Goal: Subscribe to service/newsletter

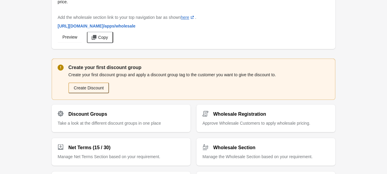
scroll to position [69, 0]
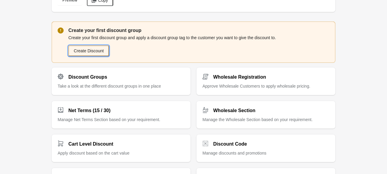
click at [94, 48] on button "Create Discount" at bounding box center [88, 50] width 41 height 11
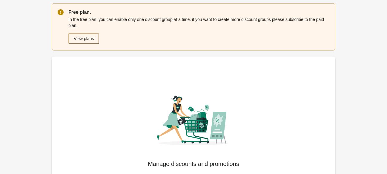
scroll to position [69, 0]
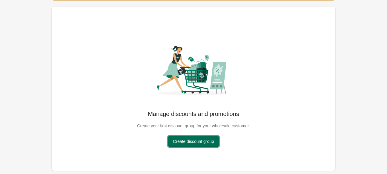
click at [187, 141] on span "Create discount group" at bounding box center [193, 141] width 41 height 5
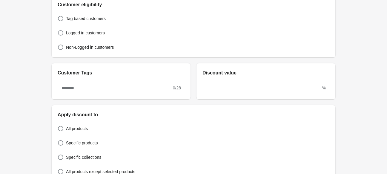
click at [67, 31] on span "Logged in customers" at bounding box center [85, 33] width 39 height 6
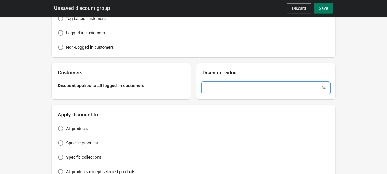
click at [215, 92] on input "text" at bounding box center [262, 88] width 119 height 11
type input "**"
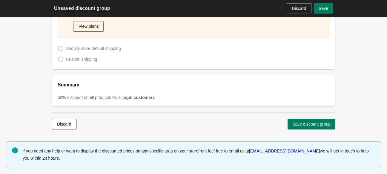
scroll to position [360, 0]
click at [305, 119] on button "Save discount group" at bounding box center [312, 123] width 48 height 11
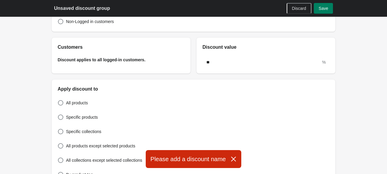
scroll to position [0, 0]
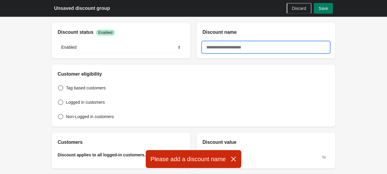
click at [243, 45] on input "text" at bounding box center [266, 47] width 127 height 11
type input "****"
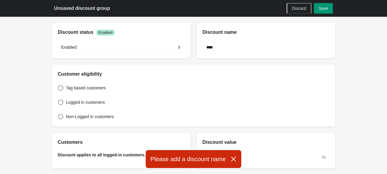
click at [325, 13] on button "Save" at bounding box center [323, 8] width 19 height 11
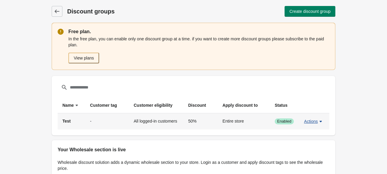
click at [307, 122] on span "Actions" at bounding box center [311, 121] width 14 height 5
click at [141, 124] on td "All logged-in customers" at bounding box center [156, 121] width 54 height 16
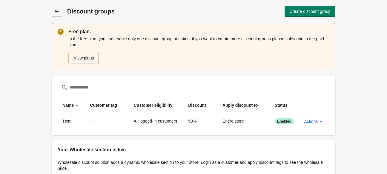
click at [55, 11] on icon at bounding box center [57, 12] width 5 height 4
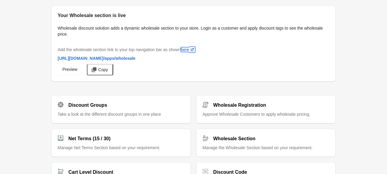
click at [184, 50] on link "here (opens a new window)" at bounding box center [188, 49] width 14 height 5
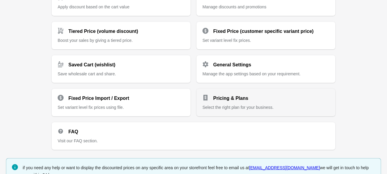
click at [274, 104] on p "Select the right plan for your business." at bounding box center [266, 107] width 127 height 6
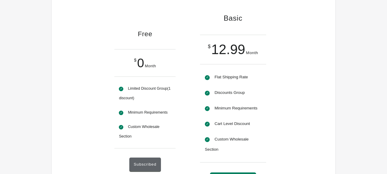
scroll to position [74, 0]
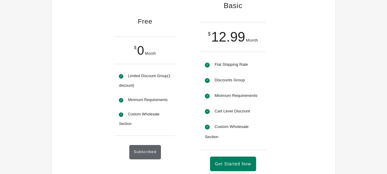
click at [244, 166] on button "Get Started Now" at bounding box center [233, 164] width 46 height 15
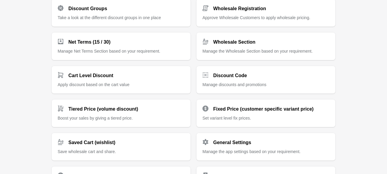
scroll to position [190, 0]
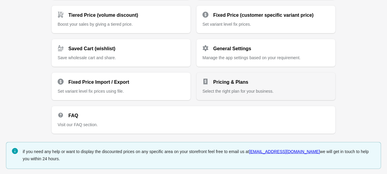
click at [237, 76] on div "Pricing & Plans" at bounding box center [264, 80] width 132 height 12
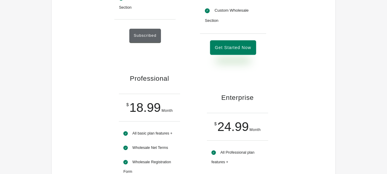
click at [221, 53] on button "Get Started Now" at bounding box center [233, 47] width 46 height 15
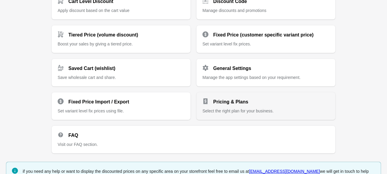
scroll to position [172, 0]
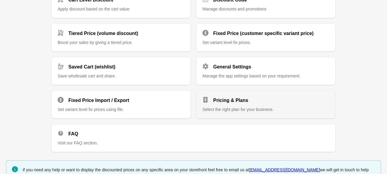
click at [218, 111] on span "Select the right plan for your business." at bounding box center [238, 109] width 71 height 5
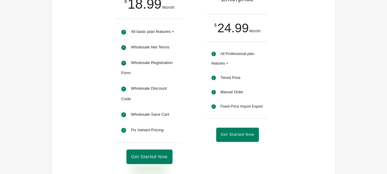
click at [157, 150] on button "Get Started Now" at bounding box center [150, 157] width 46 height 15
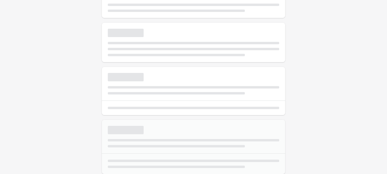
scroll to position [88, 0]
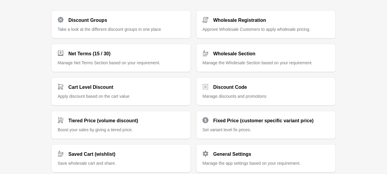
scroll to position [161, 0]
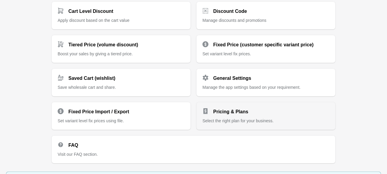
click at [224, 122] on span "Select the right plan for your business." at bounding box center [238, 120] width 71 height 5
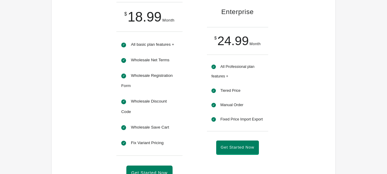
click at [157, 154] on li "Professional $ 18.99 Month All basic plan features + Wholesale Net Terms Wholes…" at bounding box center [150, 82] width 86 height 224
click at [157, 163] on button "Get Started Now" at bounding box center [150, 170] width 46 height 15
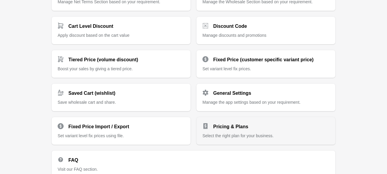
click at [254, 133] on span "Select the right plan for your business." at bounding box center [238, 135] width 71 height 5
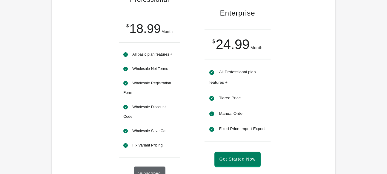
scroll to position [346, 0]
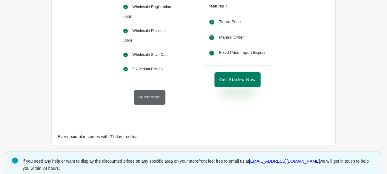
click at [232, 74] on button "Get Started Now" at bounding box center [238, 80] width 46 height 15
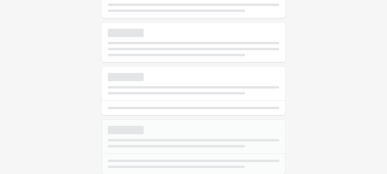
scroll to position [88, 0]
click at [232, 74] on div "Page loading" at bounding box center [194, 84] width 172 height 22
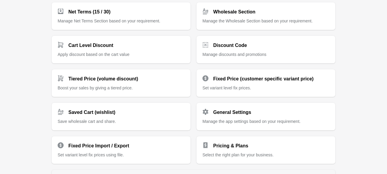
scroll to position [190, 0]
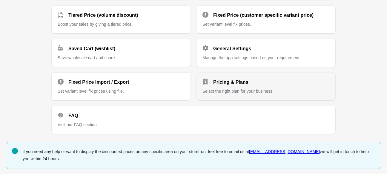
click at [223, 97] on div "Pricing & Plans Select the right plan for your business." at bounding box center [266, 87] width 139 height 28
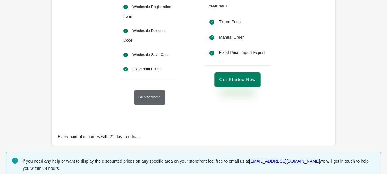
click at [241, 81] on button "Get Started Now" at bounding box center [238, 80] width 46 height 15
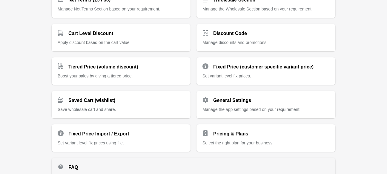
scroll to position [190, 0]
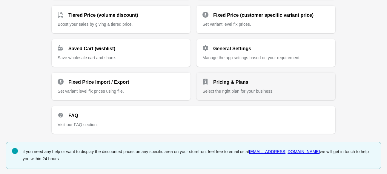
click at [239, 91] on span "Select the right plan for your business." at bounding box center [238, 91] width 71 height 5
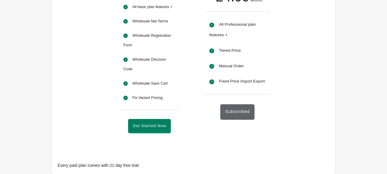
scroll to position [318, 0]
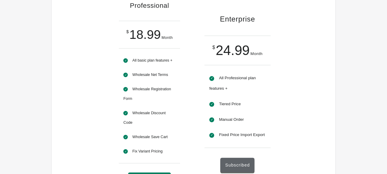
scroll to position [234, 0]
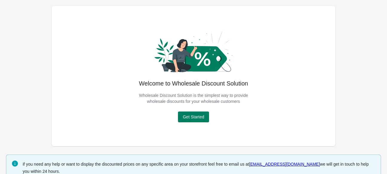
scroll to position [14, 0]
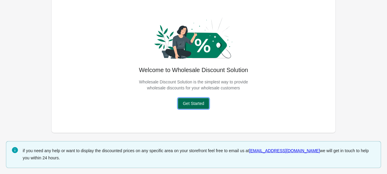
click at [185, 109] on button "Get Started" at bounding box center [193, 103] width 31 height 11
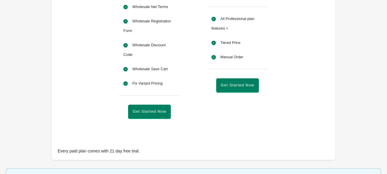
scroll to position [300, 0]
